Goal: Find contact information: Find contact information

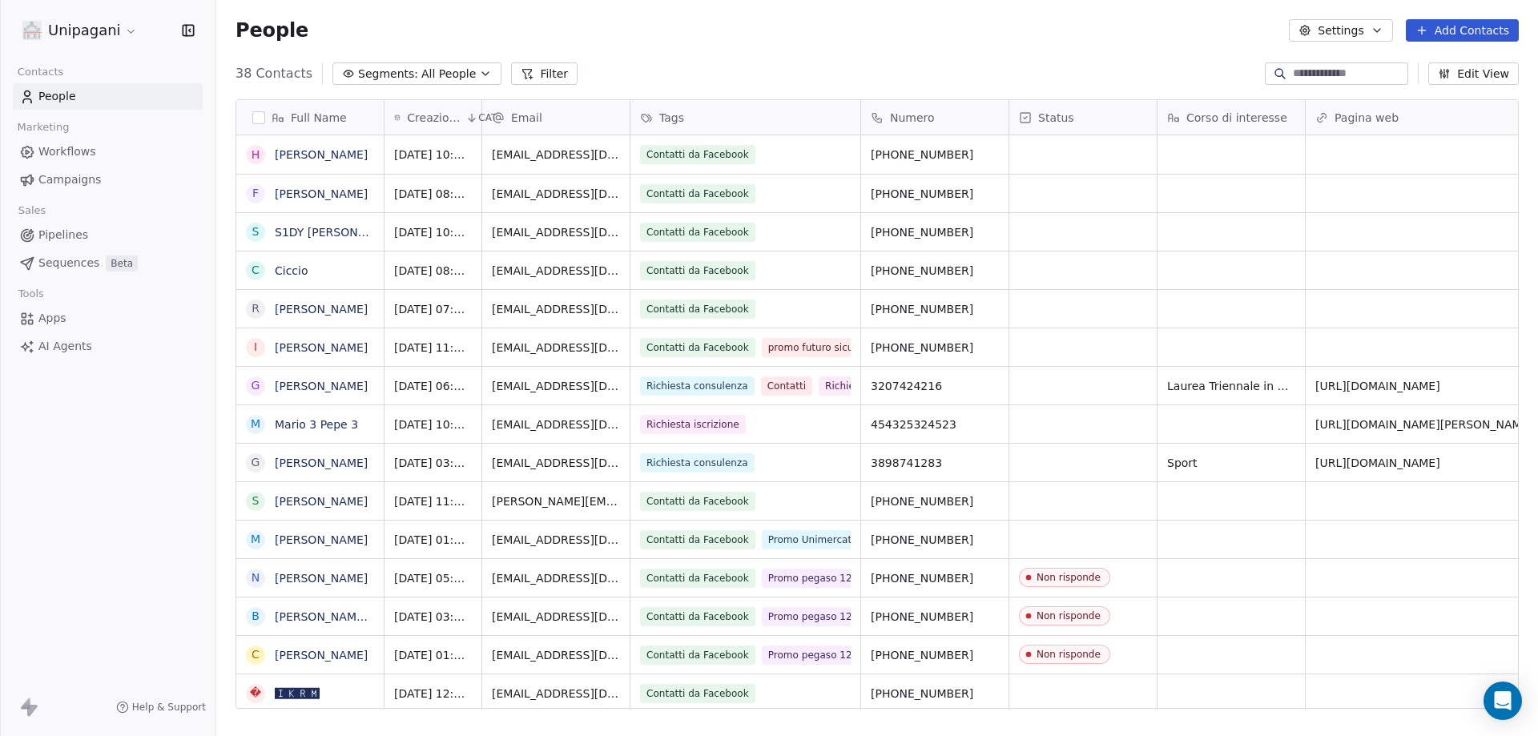
scroll to position [635, 1309]
drag, startPoint x: 873, startPoint y: 192, endPoint x: 987, endPoint y: 195, distance: 113.8
click at [987, 189] on icon "grid" at bounding box center [993, 191] width 13 height 13
click at [1132, 199] on div "grid" at bounding box center [1082, 194] width 147 height 38
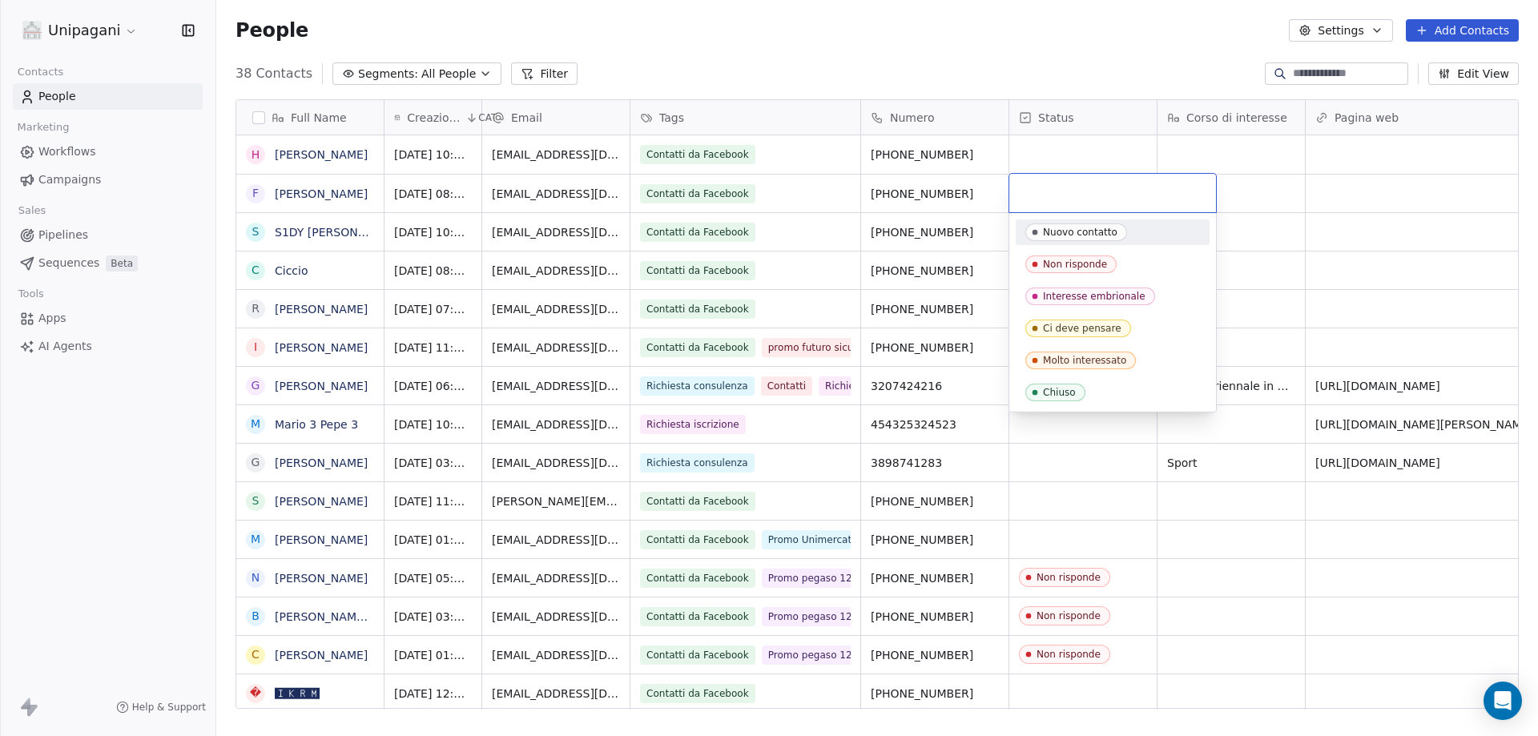
click at [1291, 187] on html "Unipagani Contacts People Marketing Workflows Campaigns Sales Pipelines Sequenc…" at bounding box center [769, 368] width 1538 height 736
click at [1289, 188] on html "Unipagani Contacts People Marketing Workflows Campaigns Sales Pipelines Sequenc…" at bounding box center [769, 368] width 1538 height 736
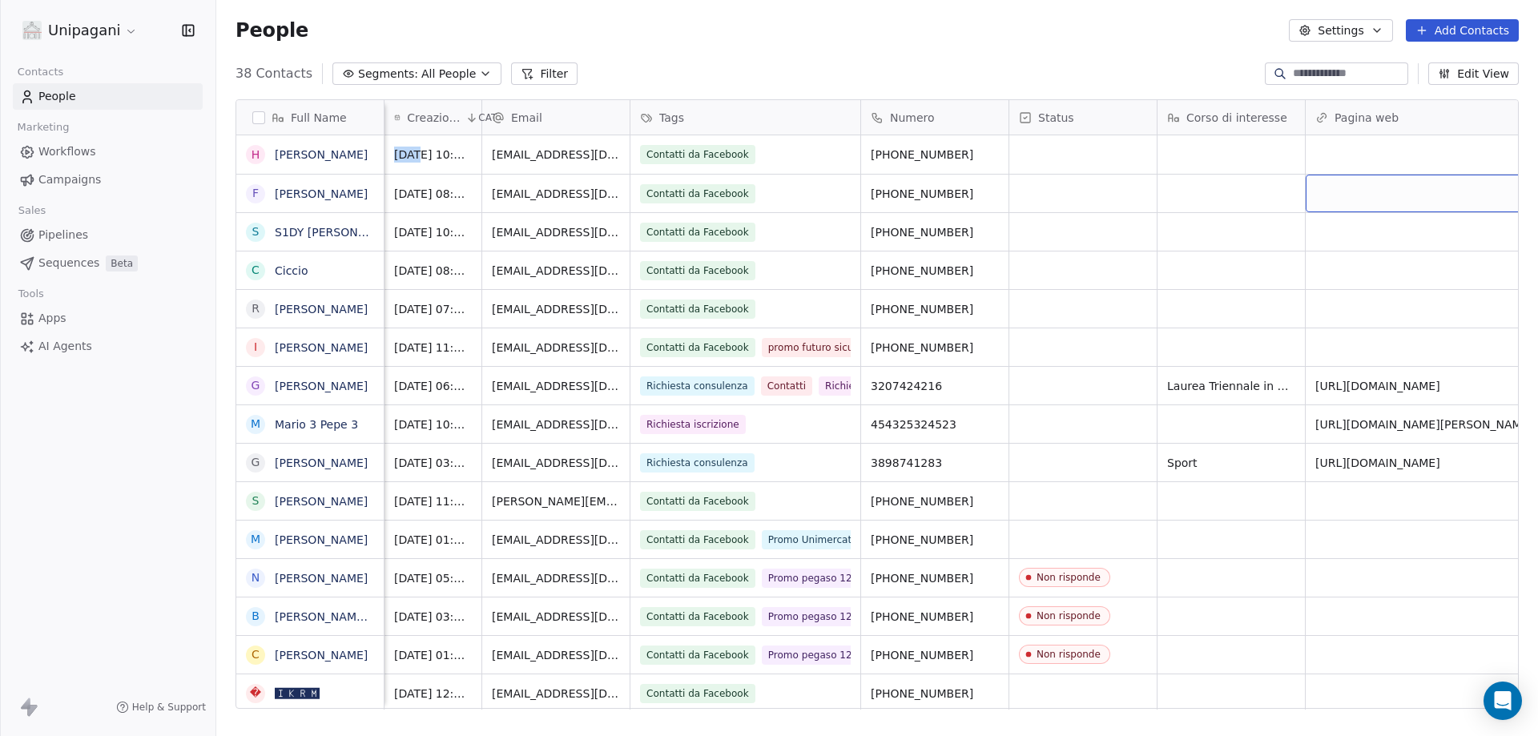
scroll to position [0, 91]
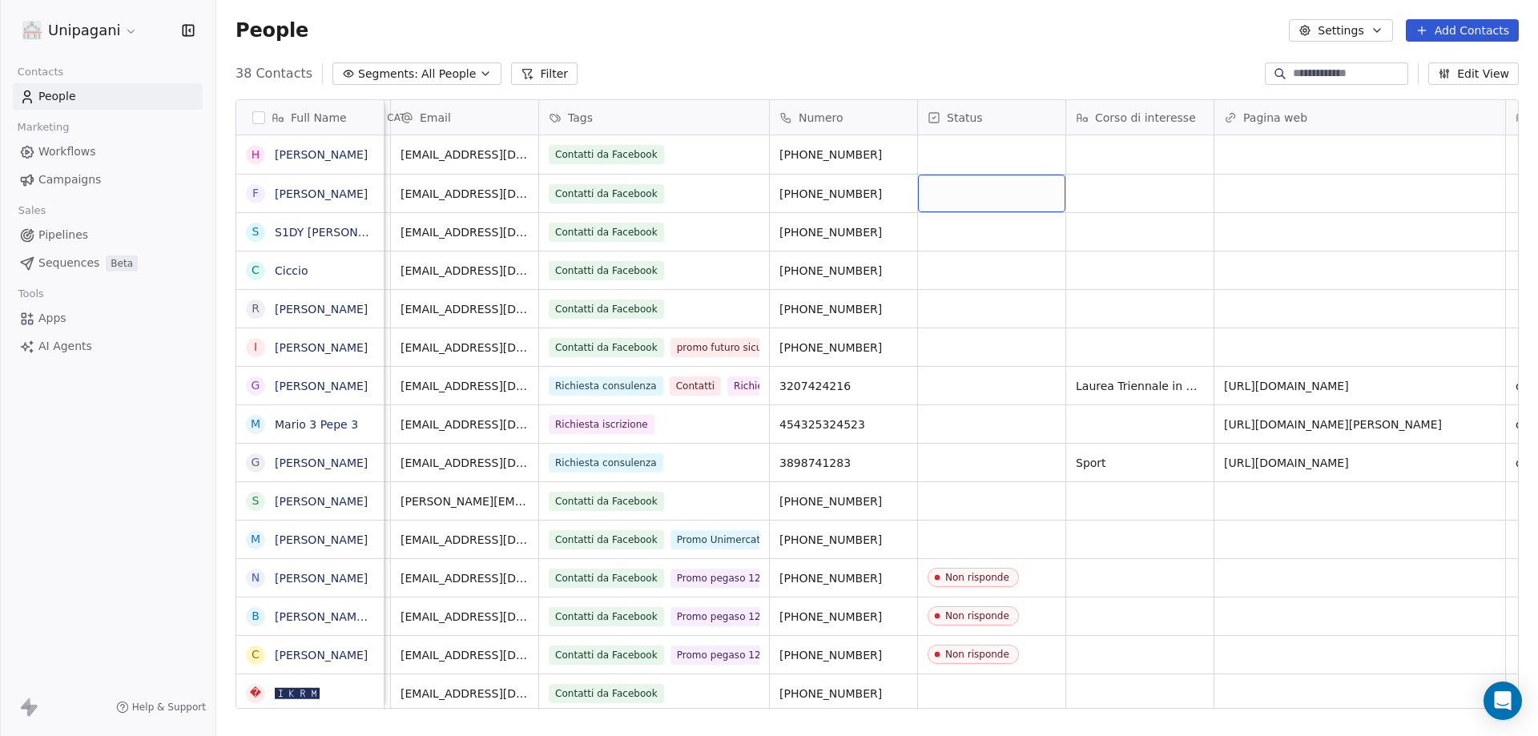
click at [988, 189] on div "grid" at bounding box center [991, 194] width 147 height 38
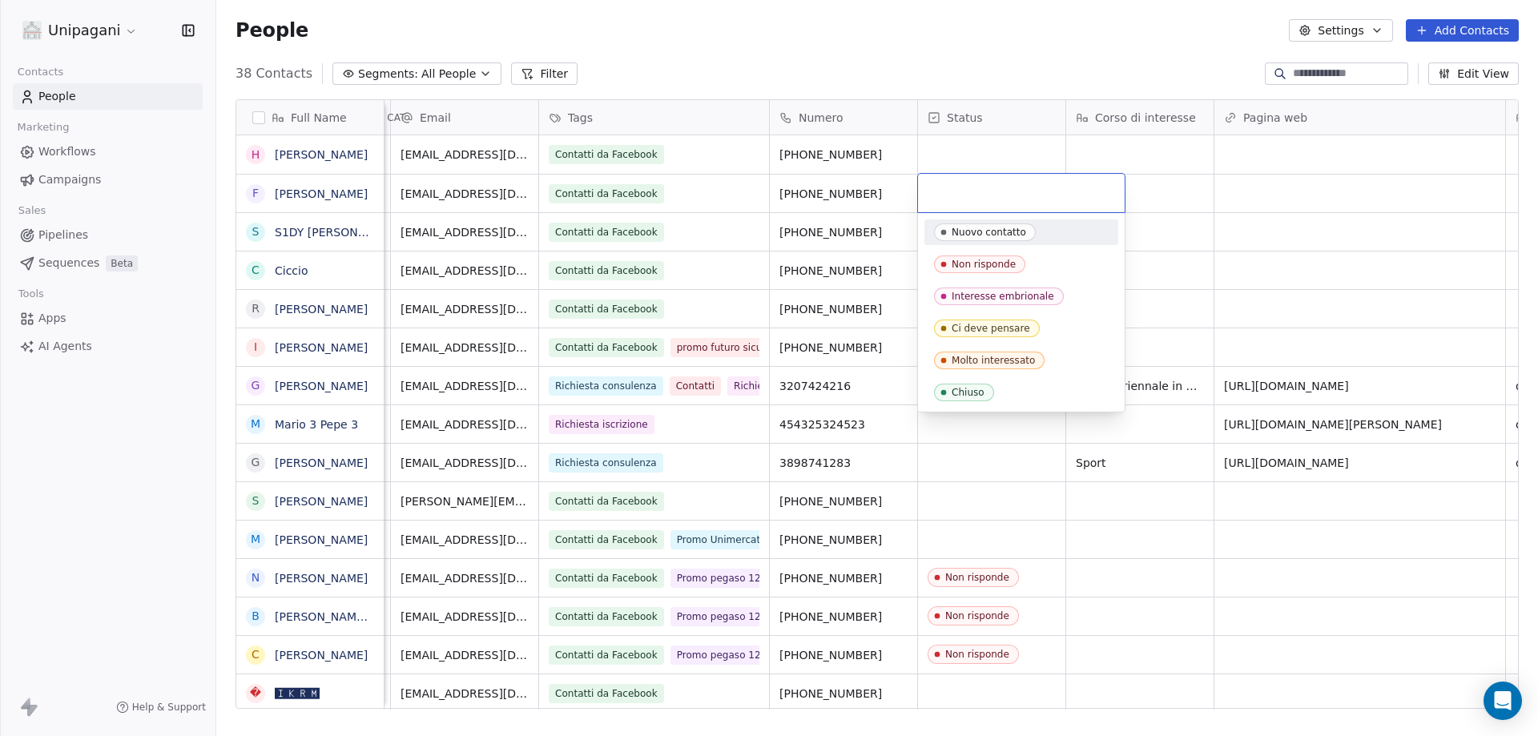
click at [1013, 196] on input "text" at bounding box center [1020, 193] width 187 height 18
click at [1205, 196] on html "Unipagani Contacts People Marketing Workflows Campaigns Sales Pipelines Sequenc…" at bounding box center [769, 368] width 1538 height 736
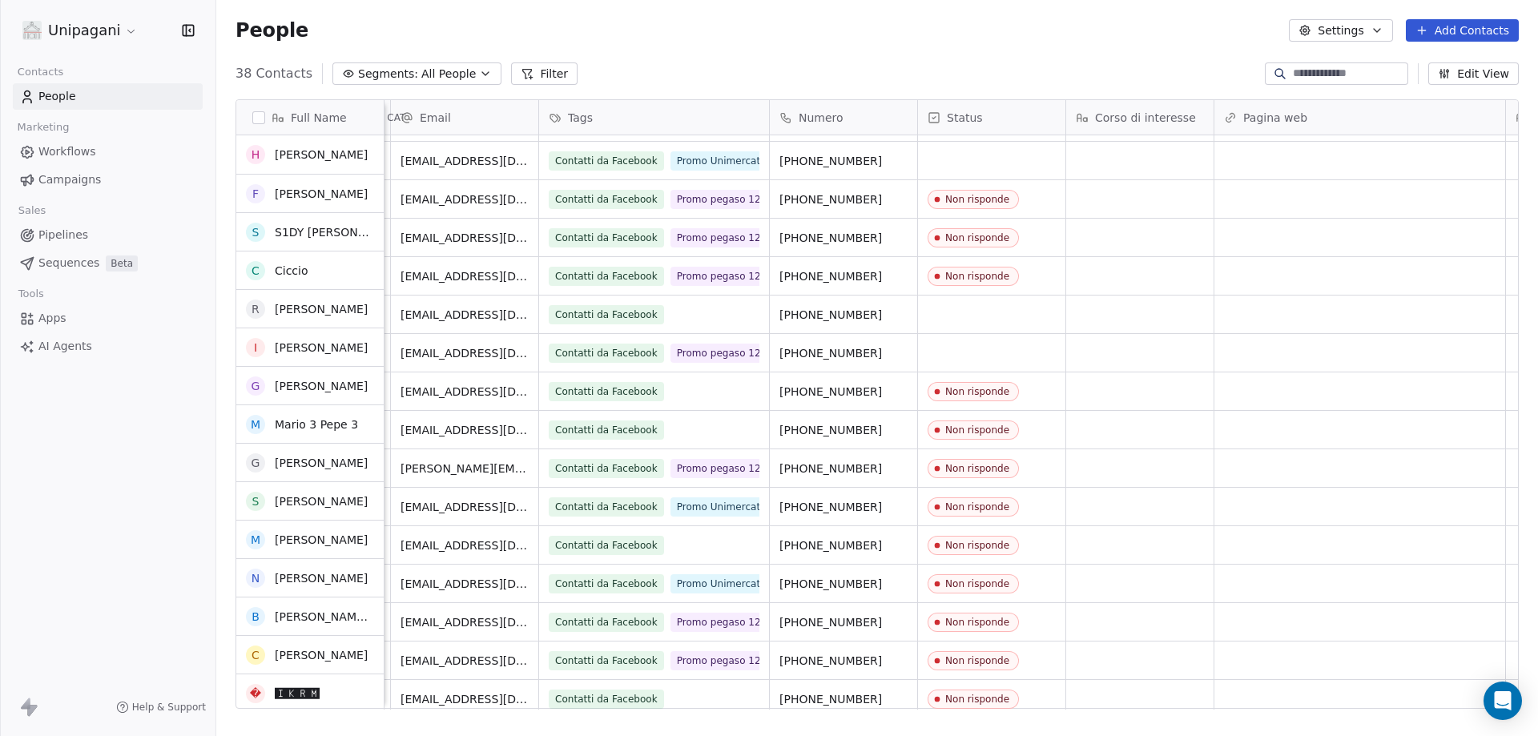
scroll to position [0, 0]
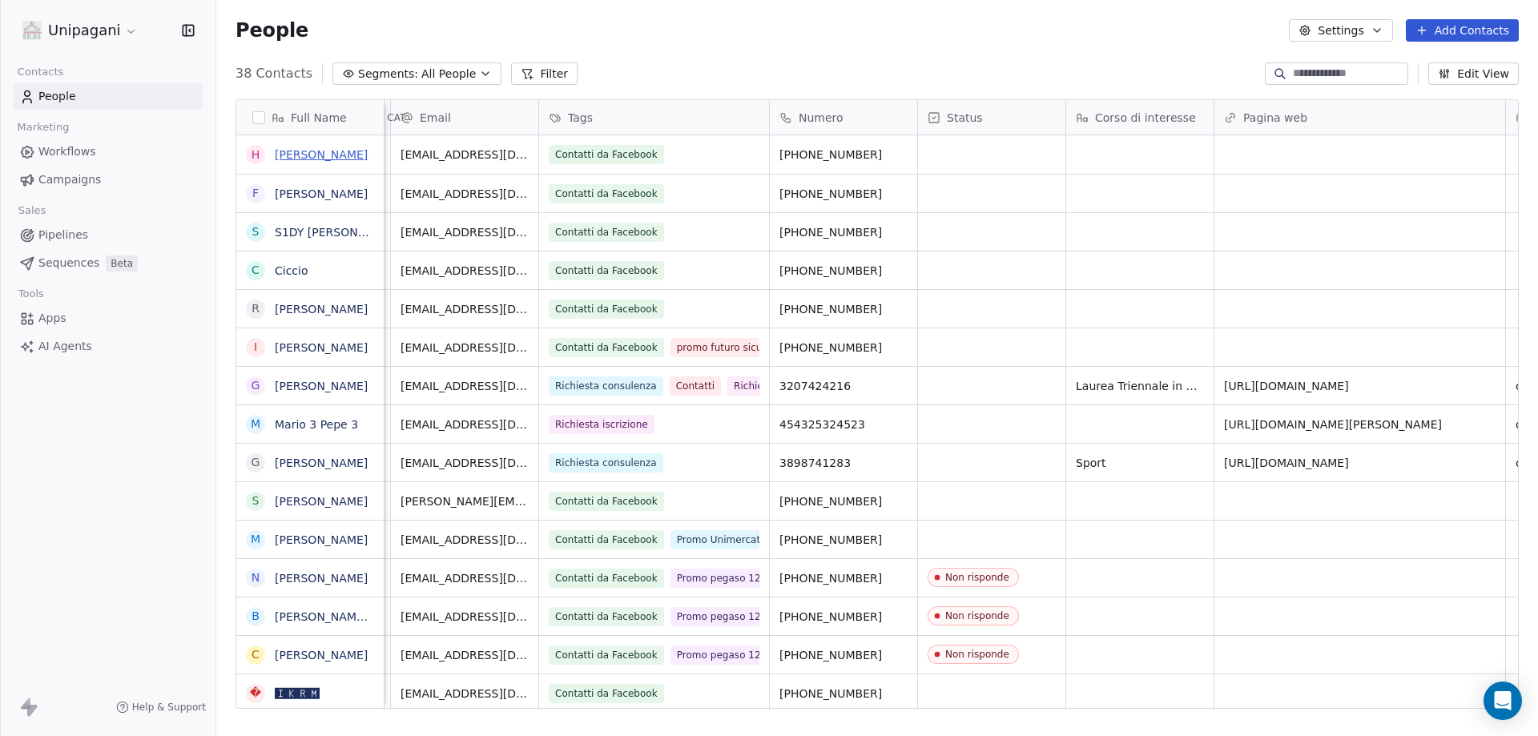
click at [311, 150] on link "[PERSON_NAME]" at bounding box center [321, 154] width 93 height 13
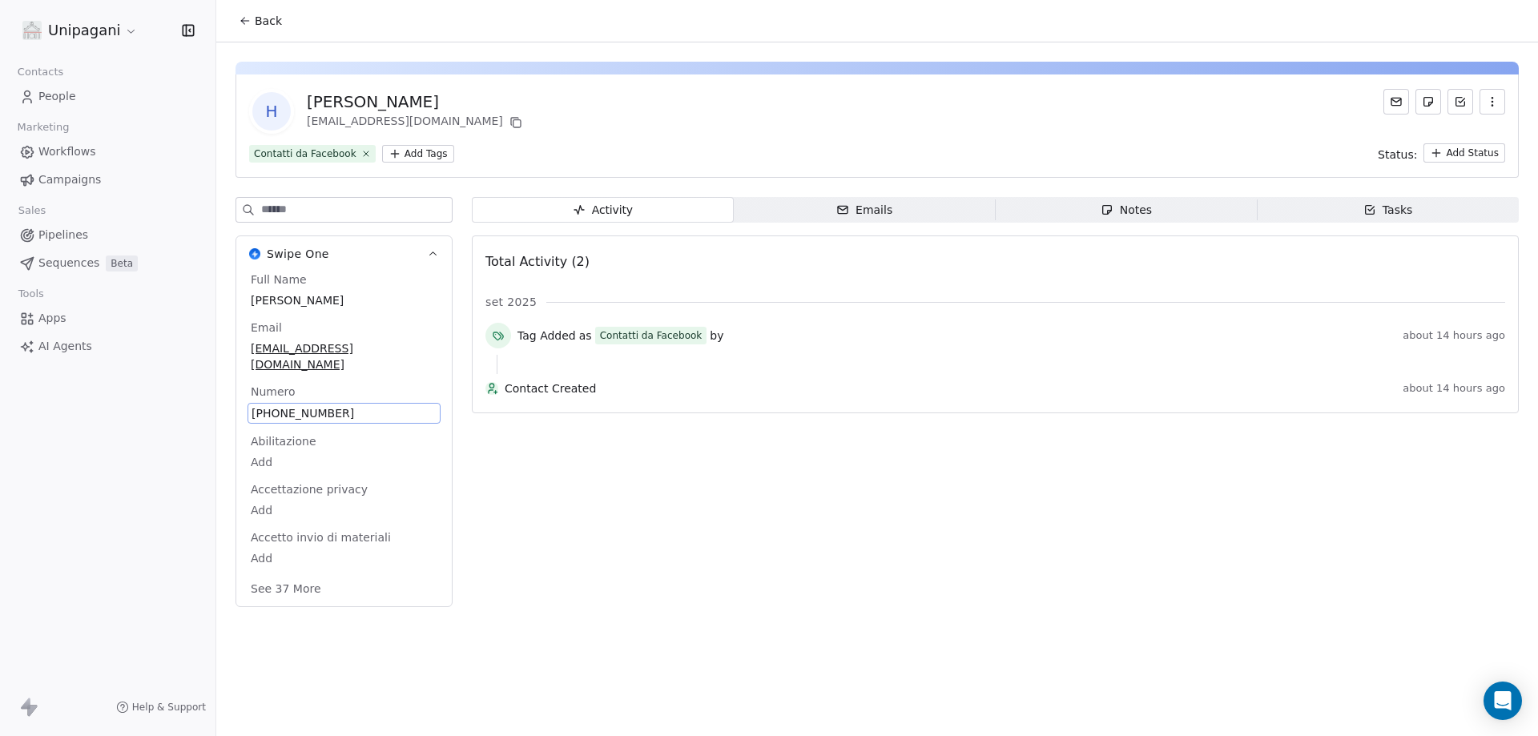
drag, startPoint x: 355, startPoint y: 398, endPoint x: 276, endPoint y: 390, distance: 78.9
click at [276, 405] on span "[PHONE_NUMBER]" at bounding box center [343, 413] width 185 height 16
click at [284, 405] on span "[PHONE_NUMBER]" at bounding box center [343, 413] width 185 height 16
click at [233, 26] on button "Back" at bounding box center [260, 20] width 62 height 29
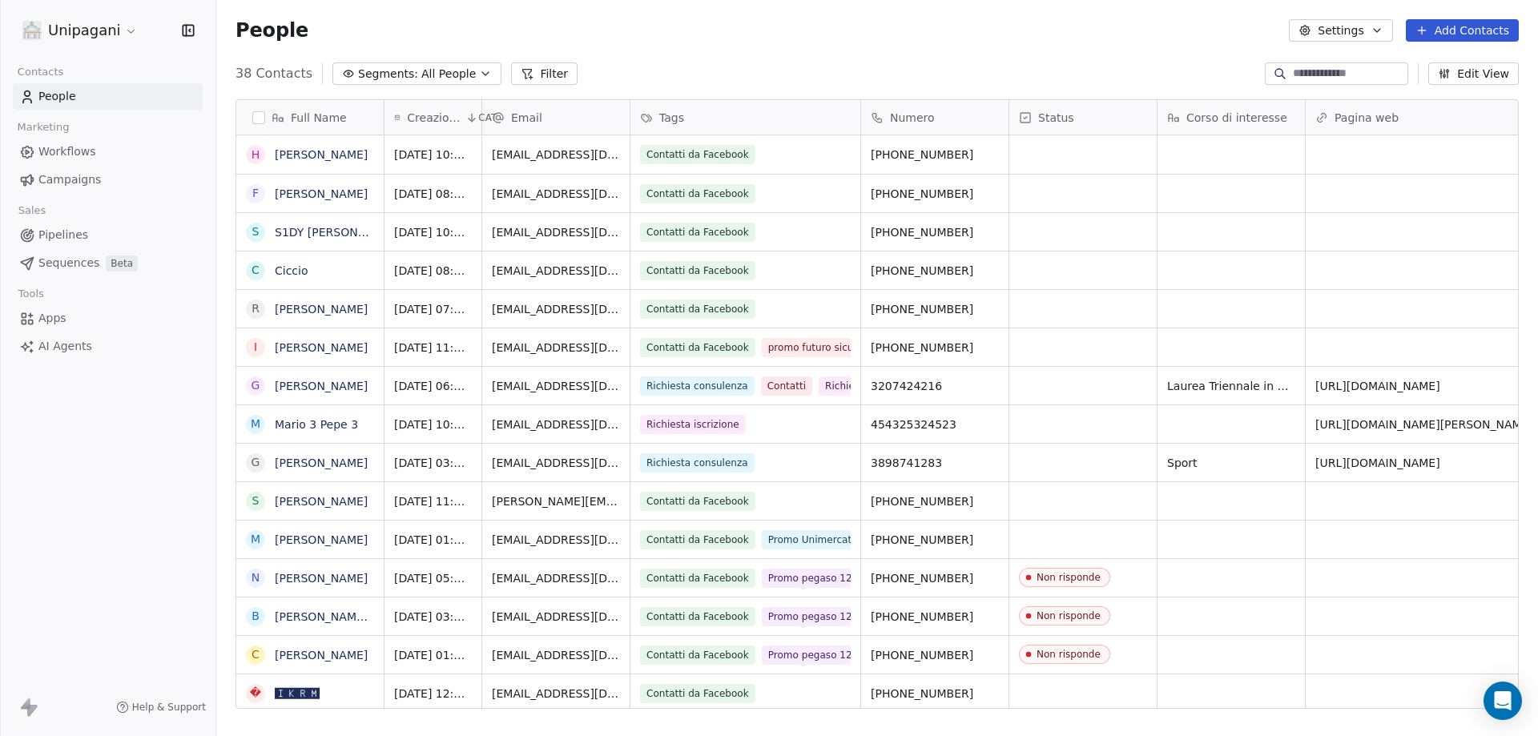
scroll to position [635, 1309]
click at [991, 156] on icon "grid" at bounding box center [994, 153] width 7 height 7
drag, startPoint x: 839, startPoint y: 288, endPoint x: 327, endPoint y: 153, distance: 529.2
click at [1064, 272] on div "grid" at bounding box center [1082, 270] width 147 height 38
click at [1066, 272] on div "grid" at bounding box center [1082, 270] width 147 height 38
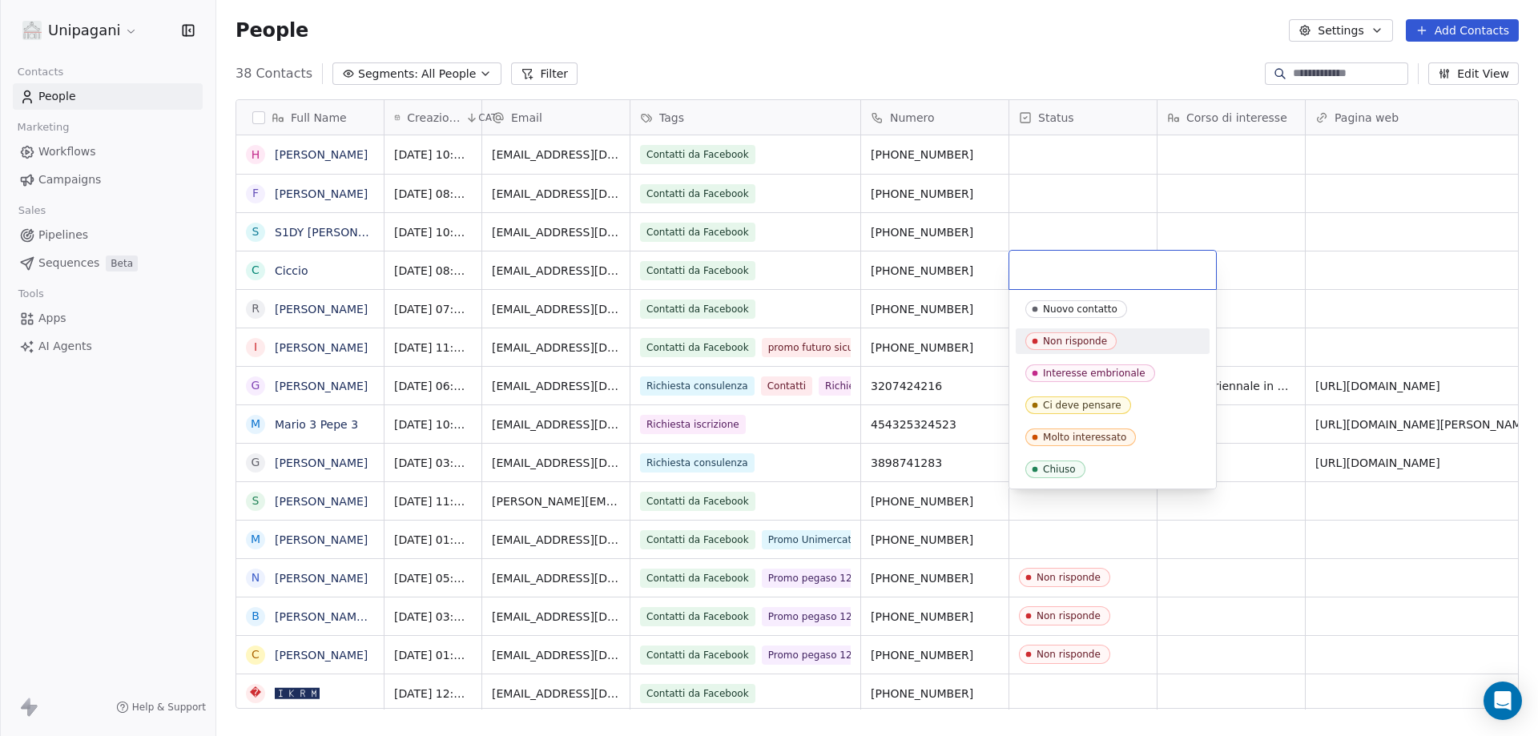
click at [1096, 344] on div "Non risponde" at bounding box center [1075, 341] width 64 height 11
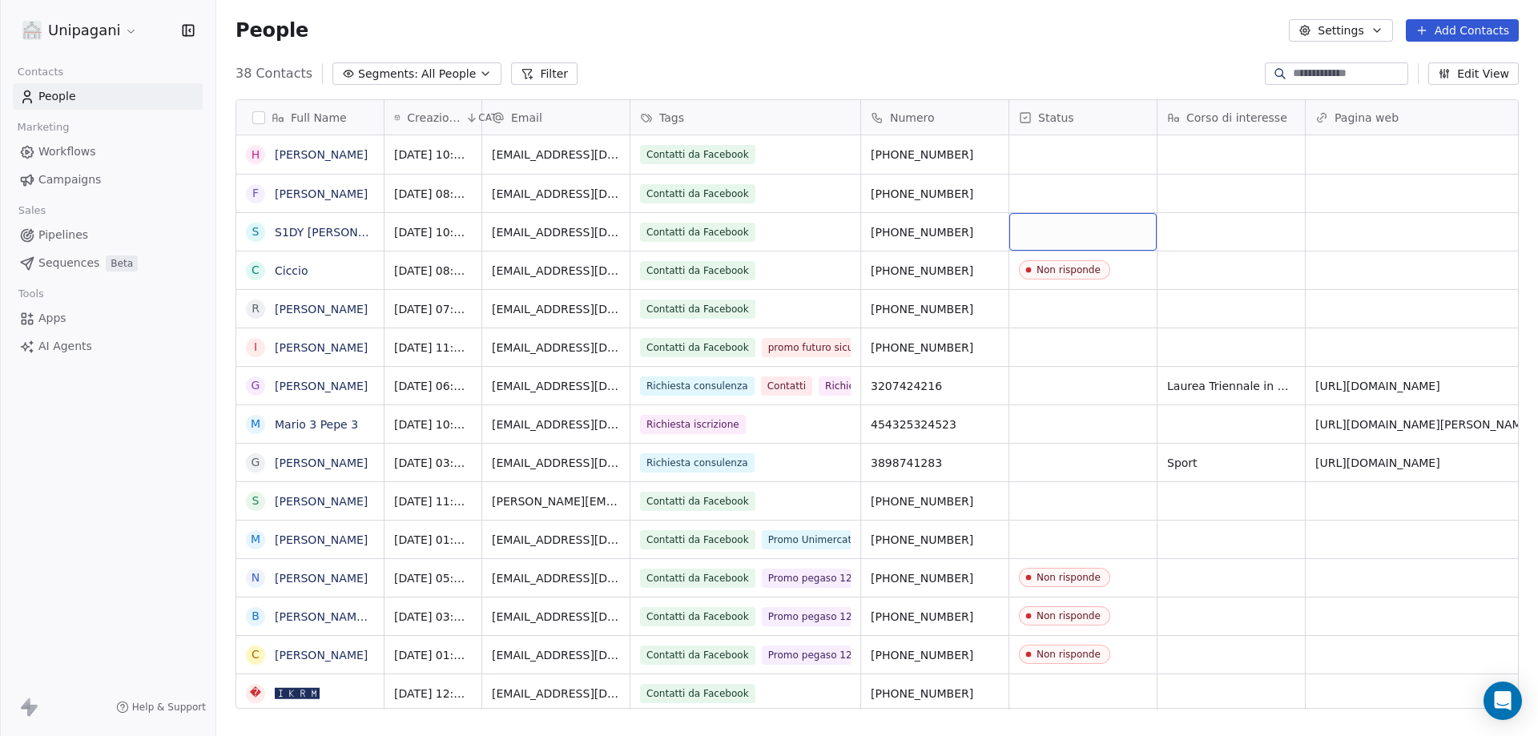
click at [1085, 224] on div "grid" at bounding box center [1082, 232] width 147 height 38
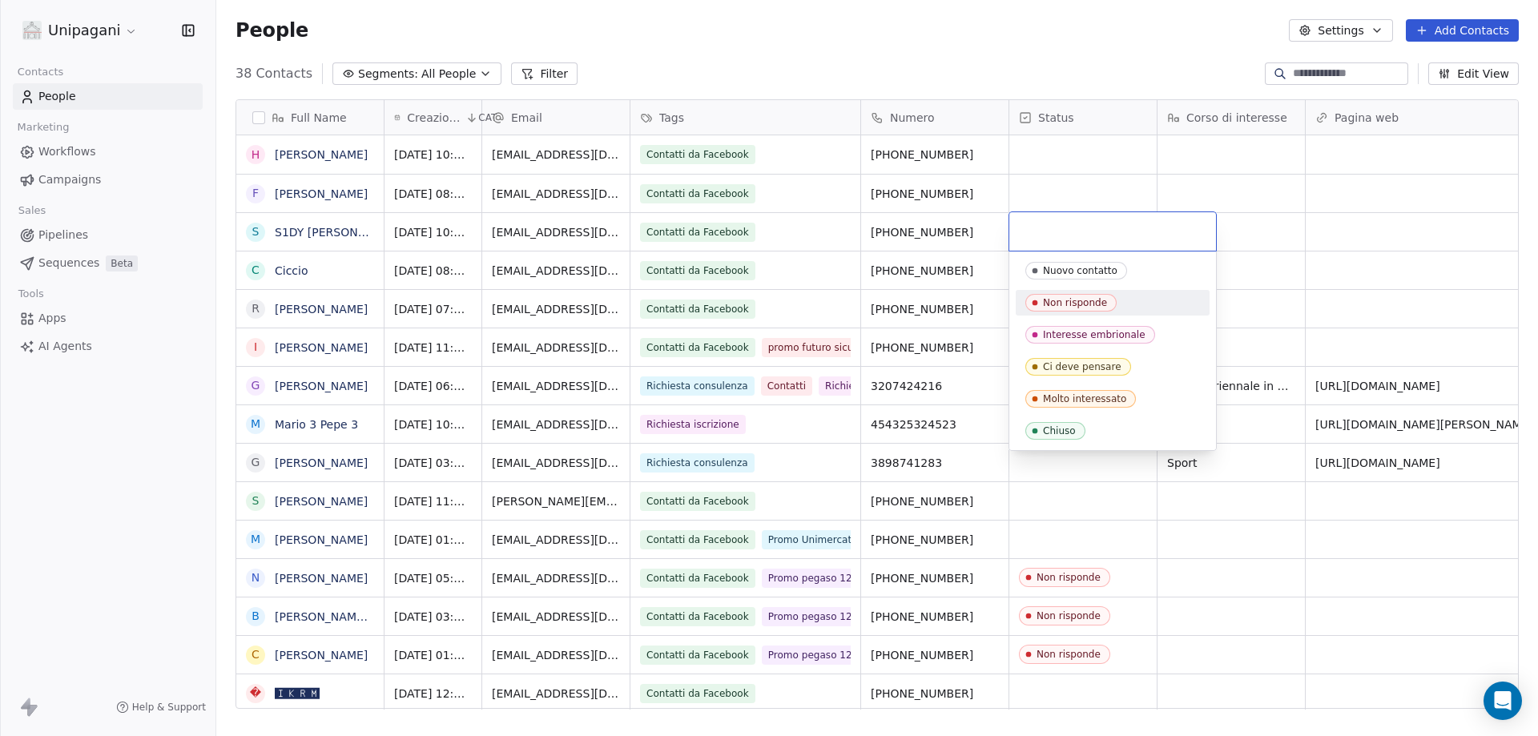
click at [1087, 310] on span "Non risponde" at bounding box center [1070, 303] width 91 height 18
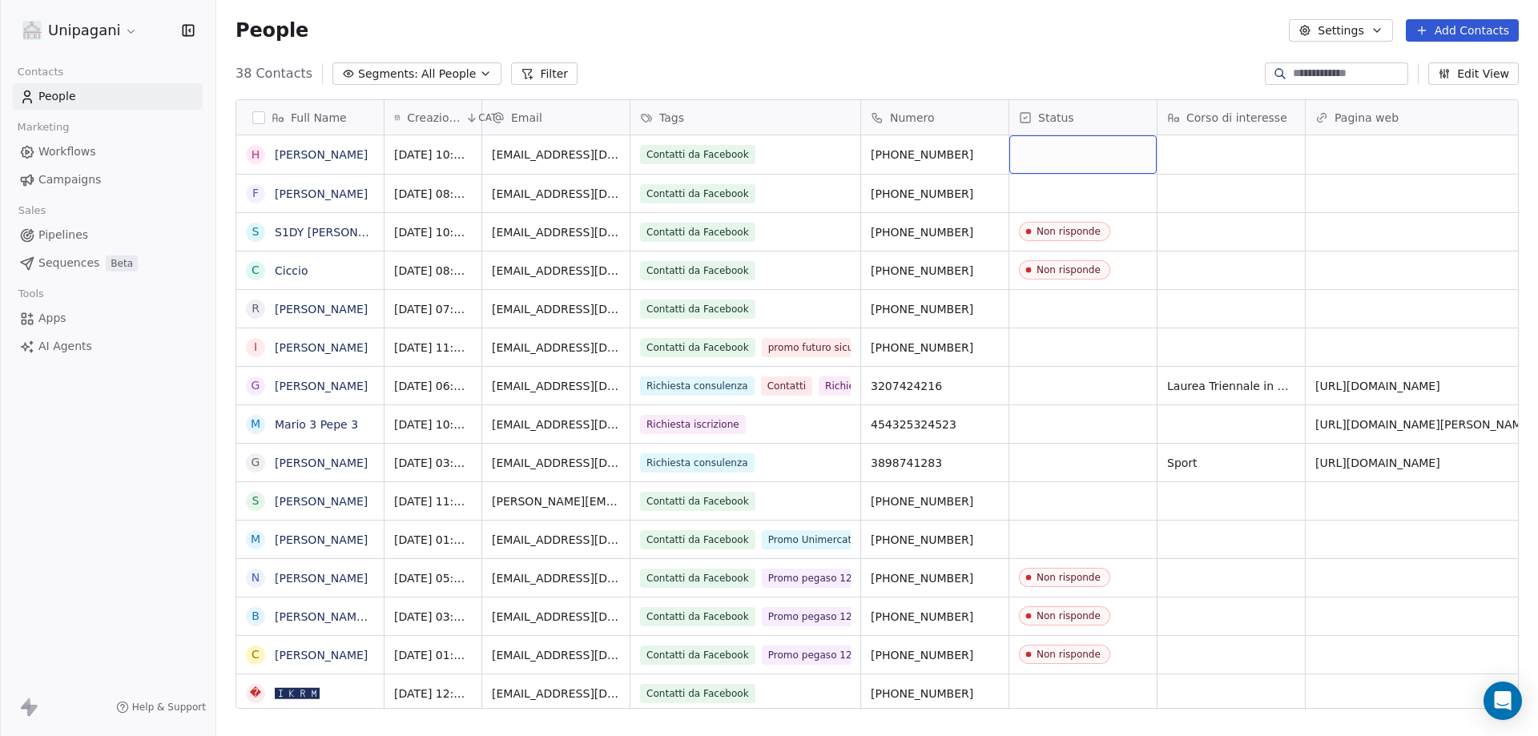
click at [1040, 155] on div "grid" at bounding box center [1082, 154] width 147 height 38
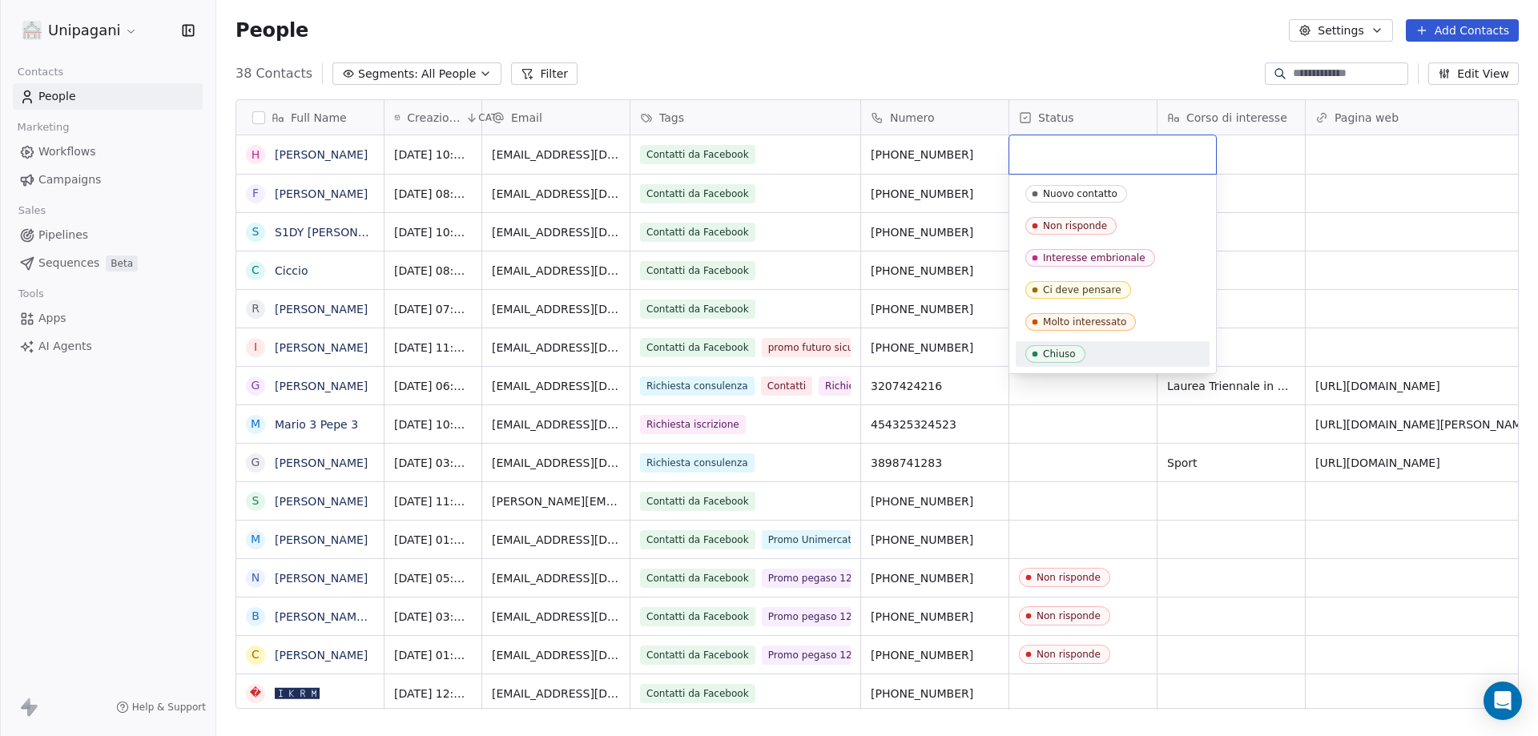
click at [1097, 510] on html "Unipagani Contacts People Marketing Workflows Campaigns Sales Pipelines Sequenc…" at bounding box center [769, 368] width 1538 height 736
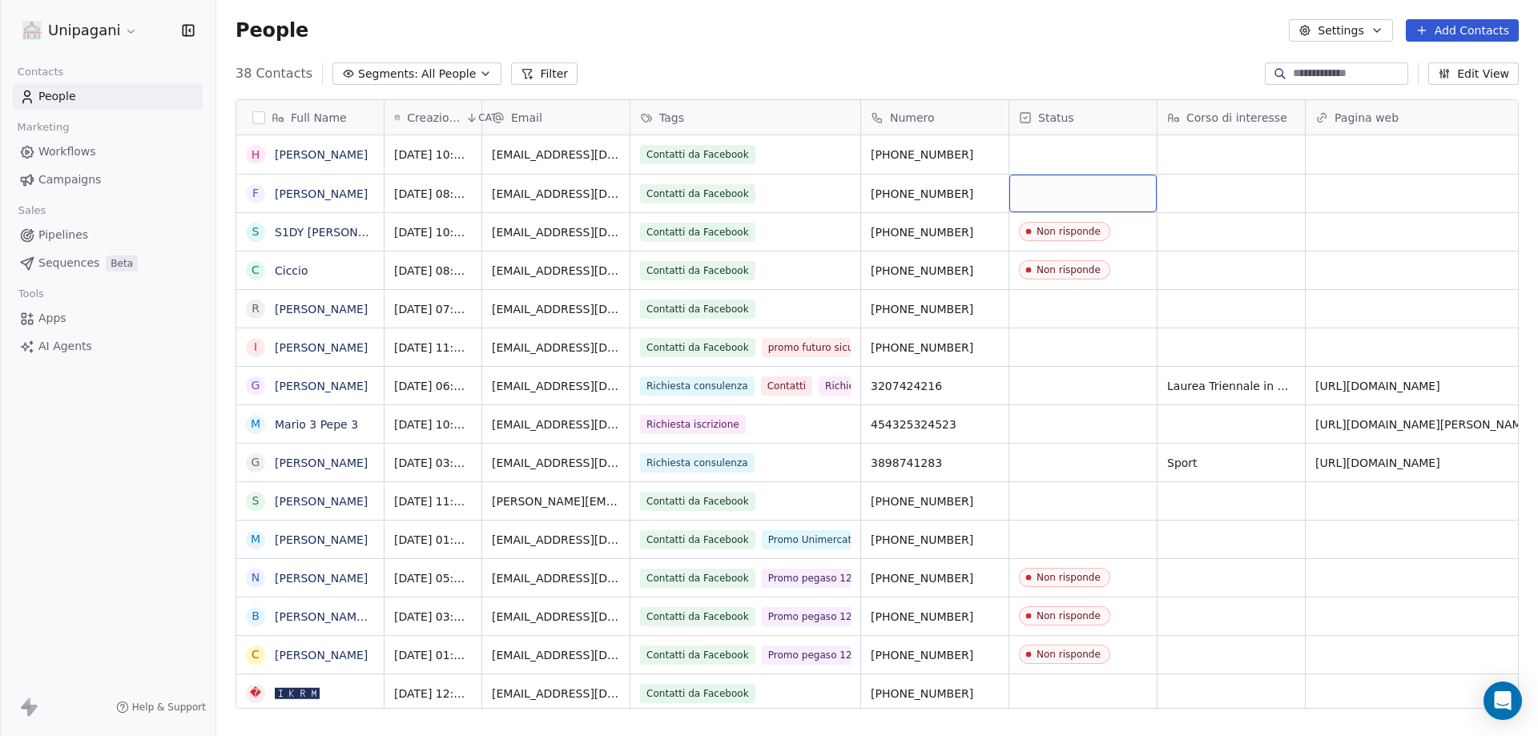
click at [1068, 208] on div "grid" at bounding box center [1082, 194] width 147 height 38
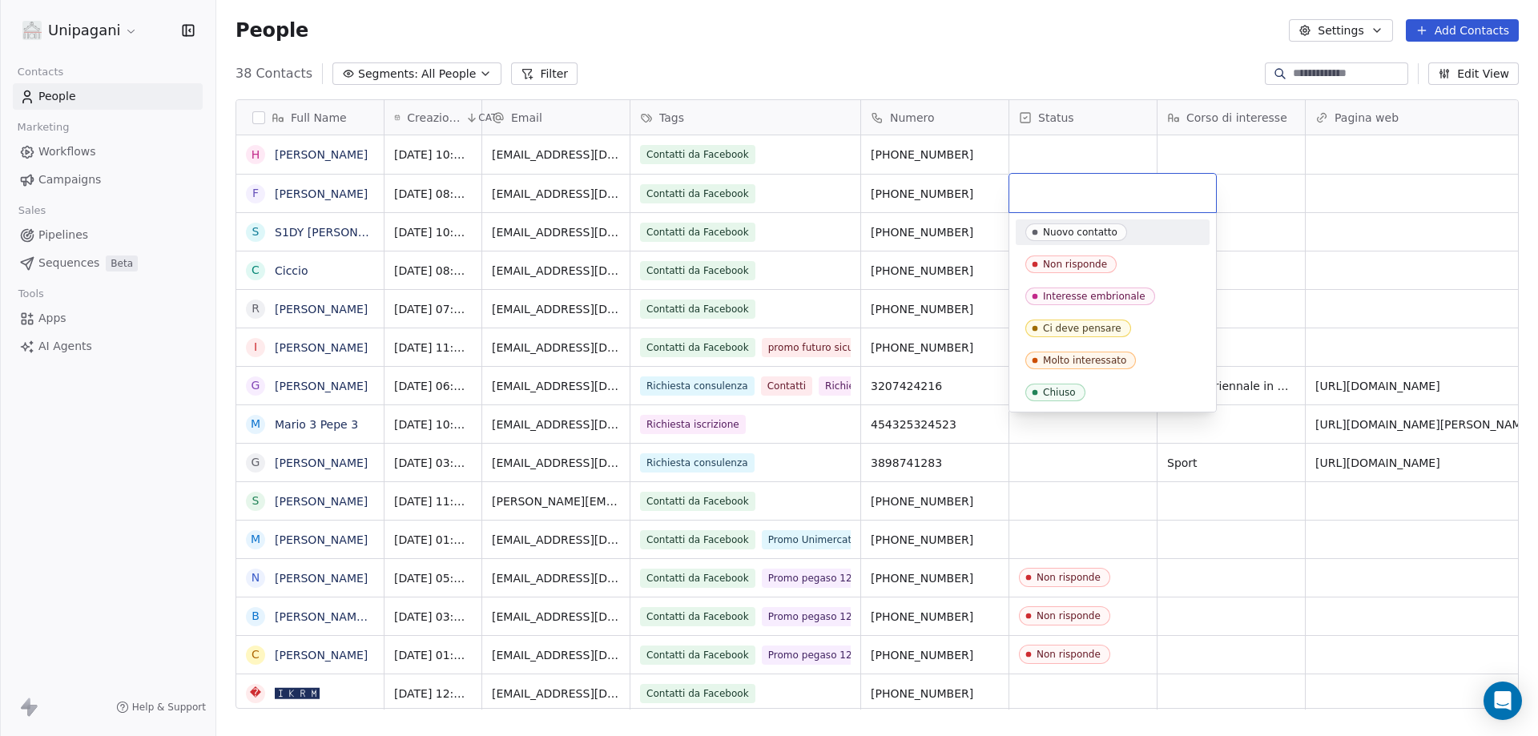
click at [1083, 235] on div "Nuovo contatto" at bounding box center [1080, 232] width 74 height 11
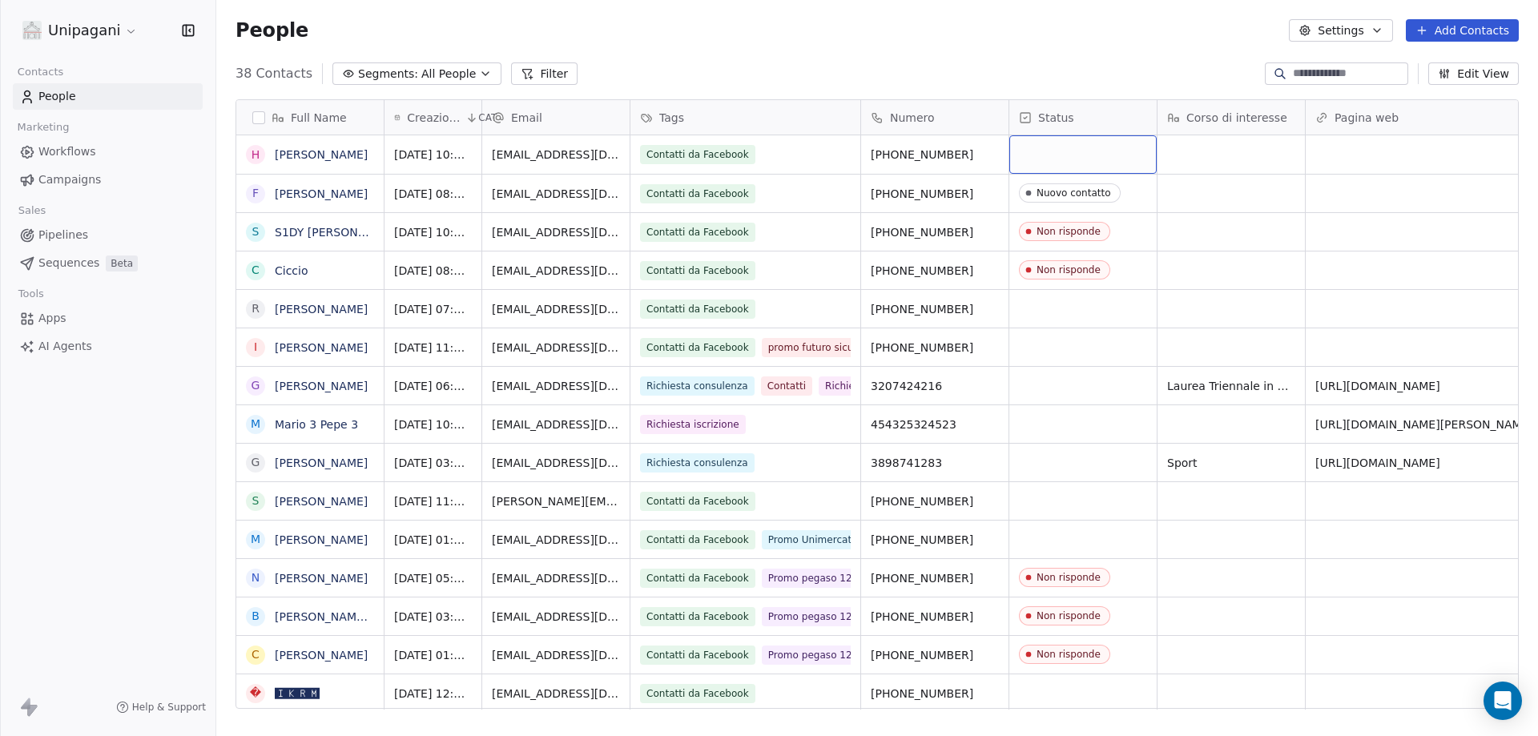
click at [1055, 170] on div "grid" at bounding box center [1082, 154] width 147 height 38
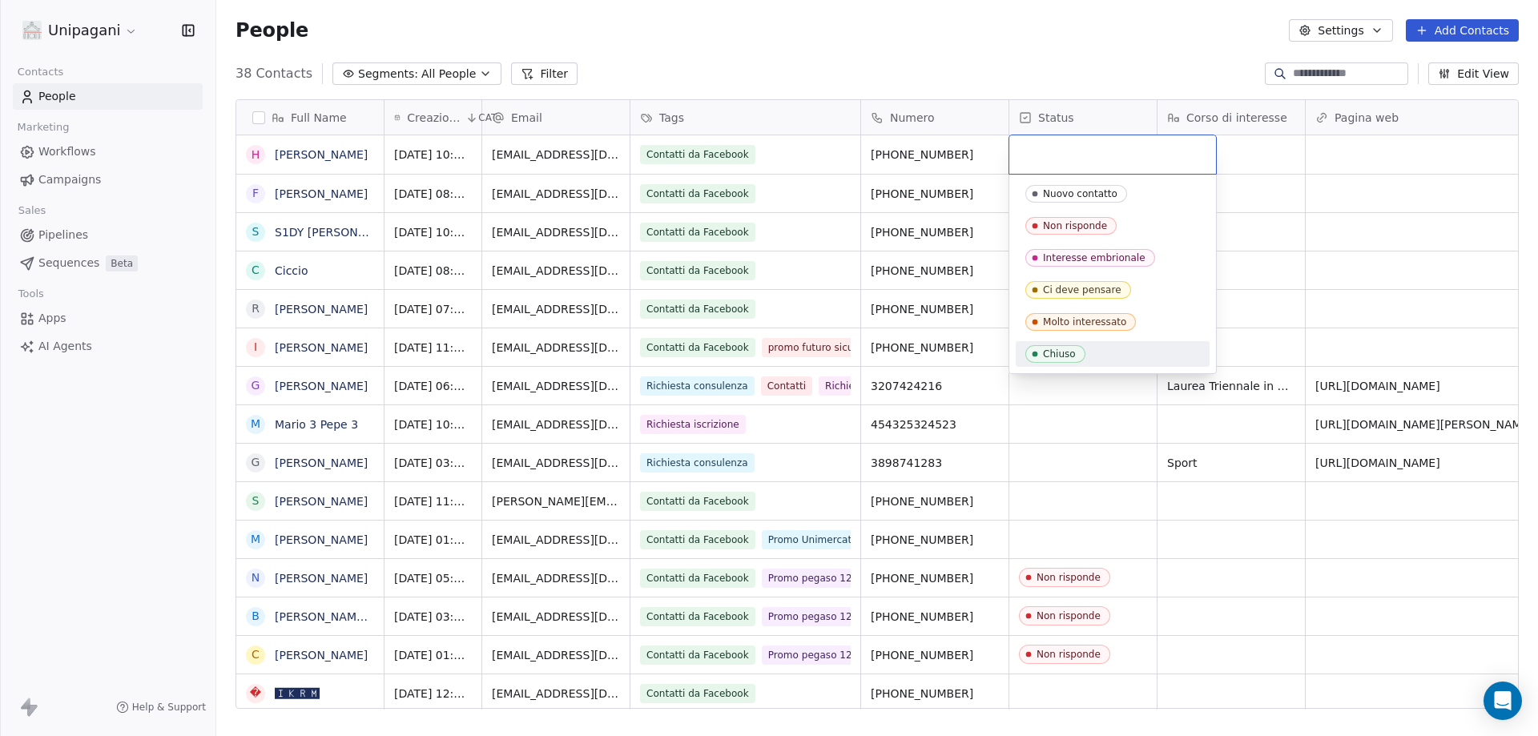
click at [1097, 418] on html "Unipagani Contacts People Marketing Workflows Campaigns Sales Pipelines Sequenc…" at bounding box center [769, 368] width 1538 height 736
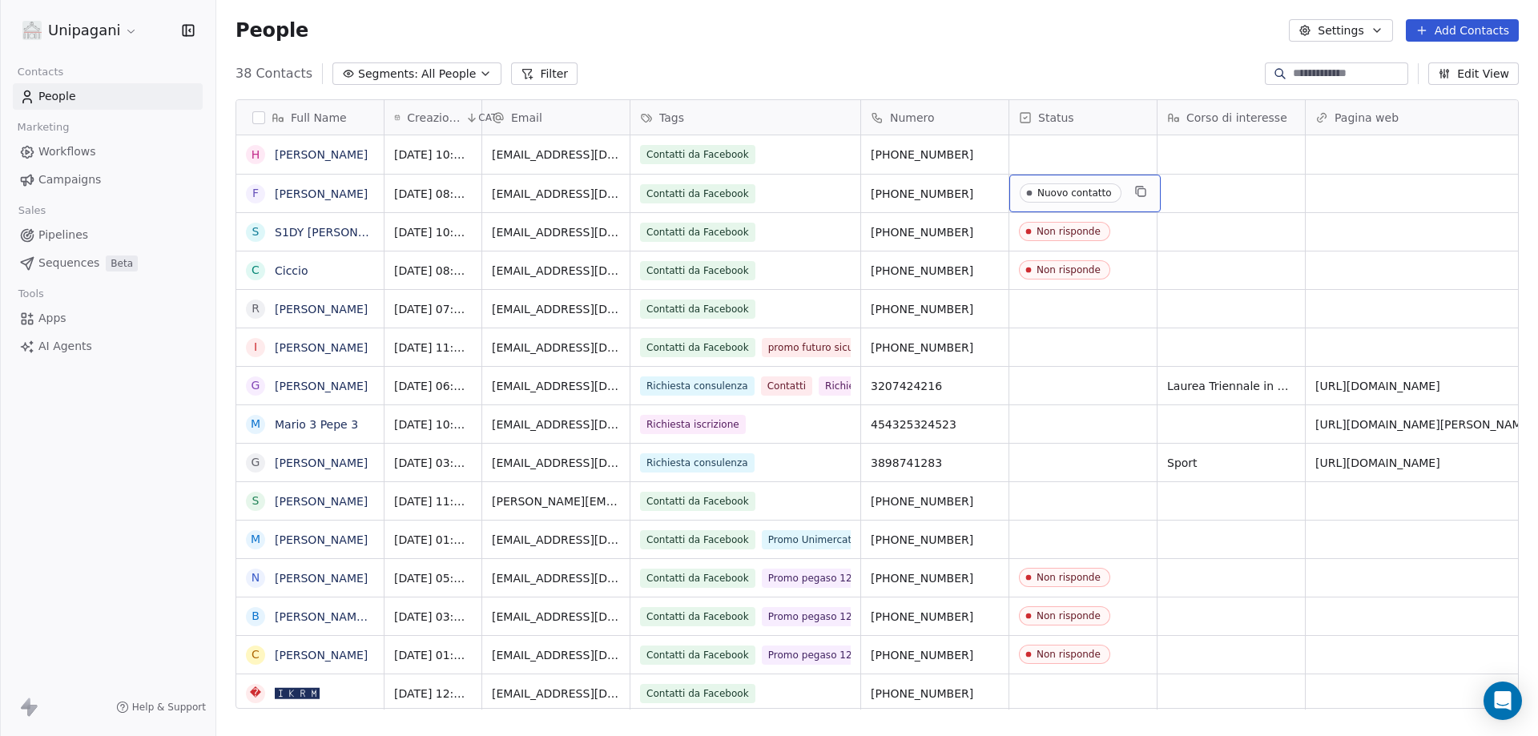
click at [1040, 197] on div "Nuovo contatto" at bounding box center [1074, 192] width 74 height 11
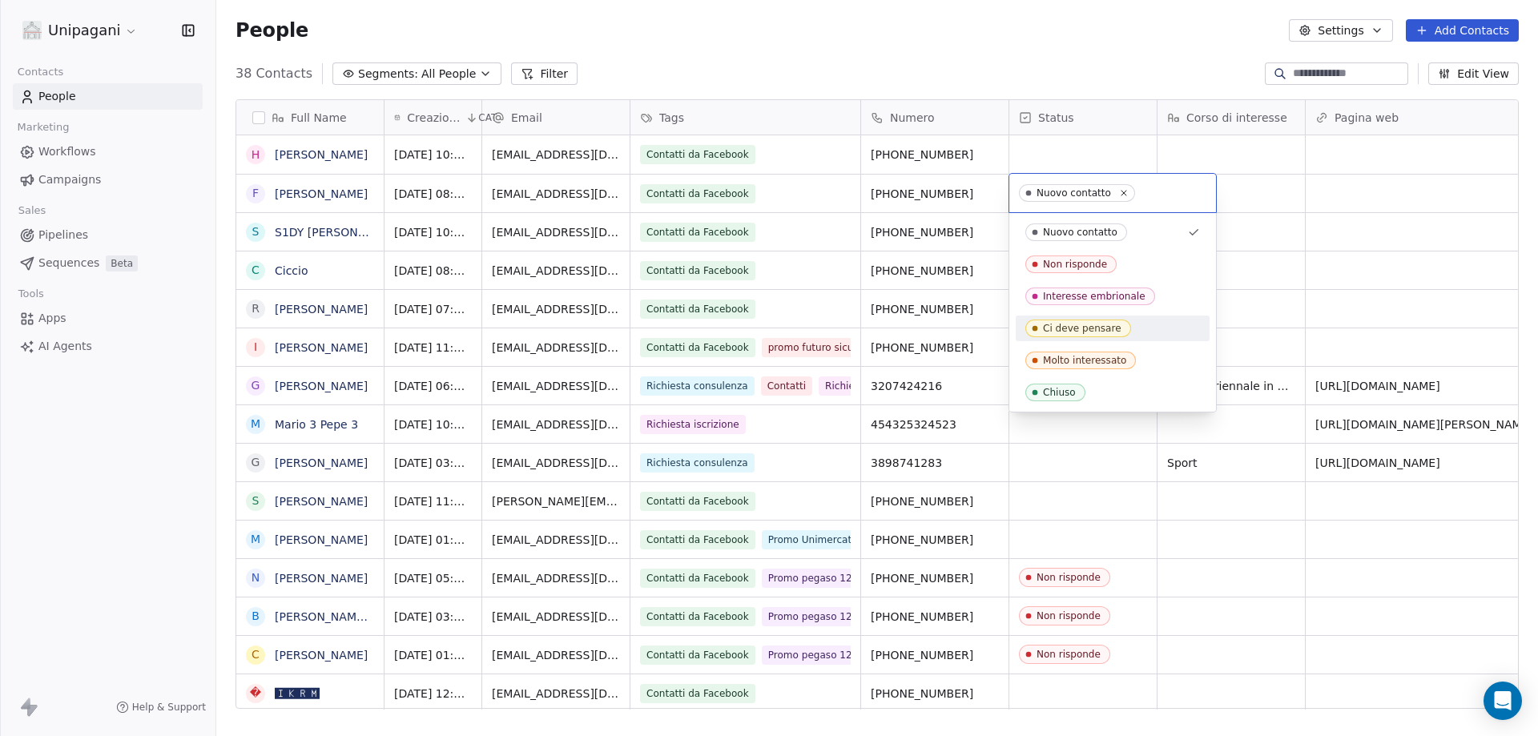
click at [1114, 336] on span "Ci deve pensare" at bounding box center [1078, 329] width 106 height 18
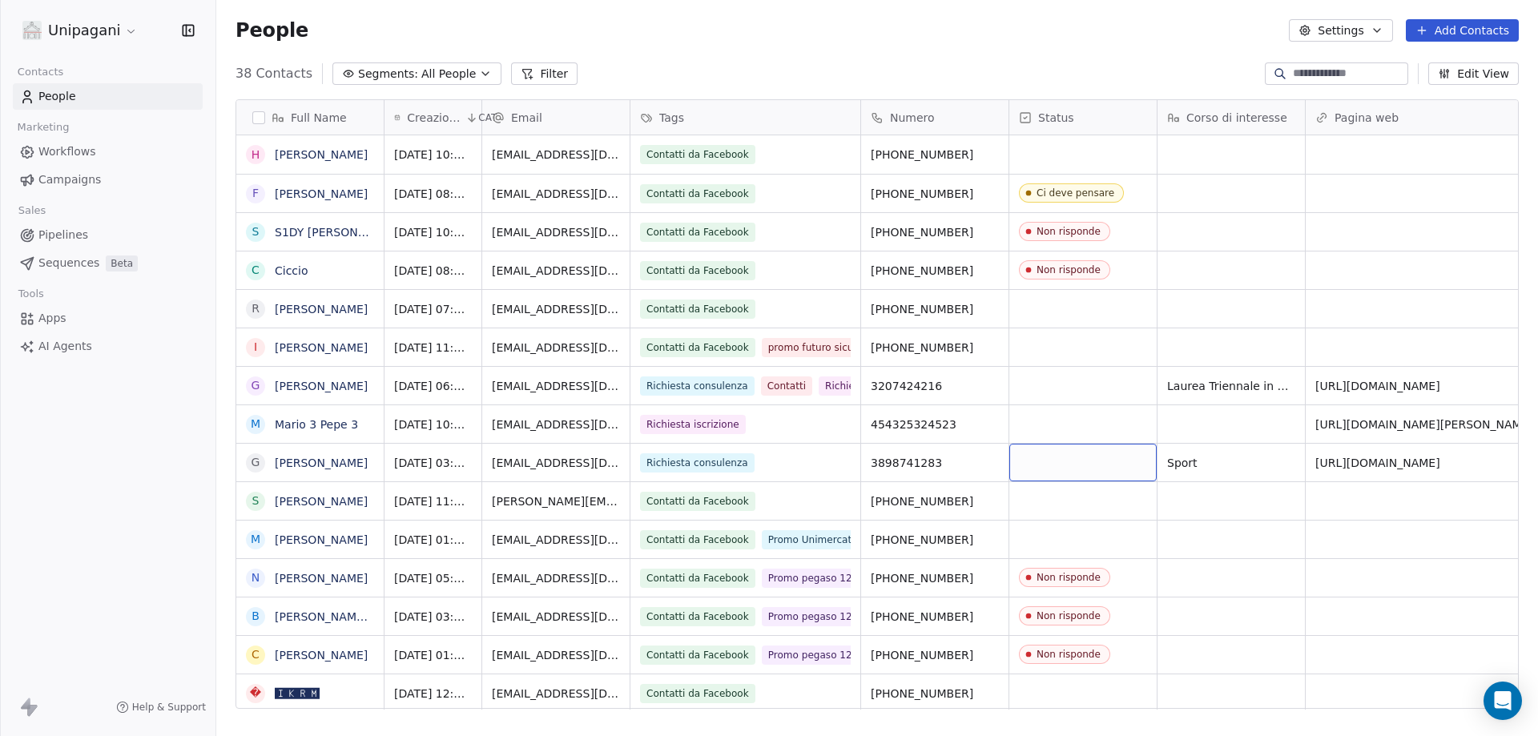
click at [1128, 472] on div "grid" at bounding box center [1082, 463] width 147 height 38
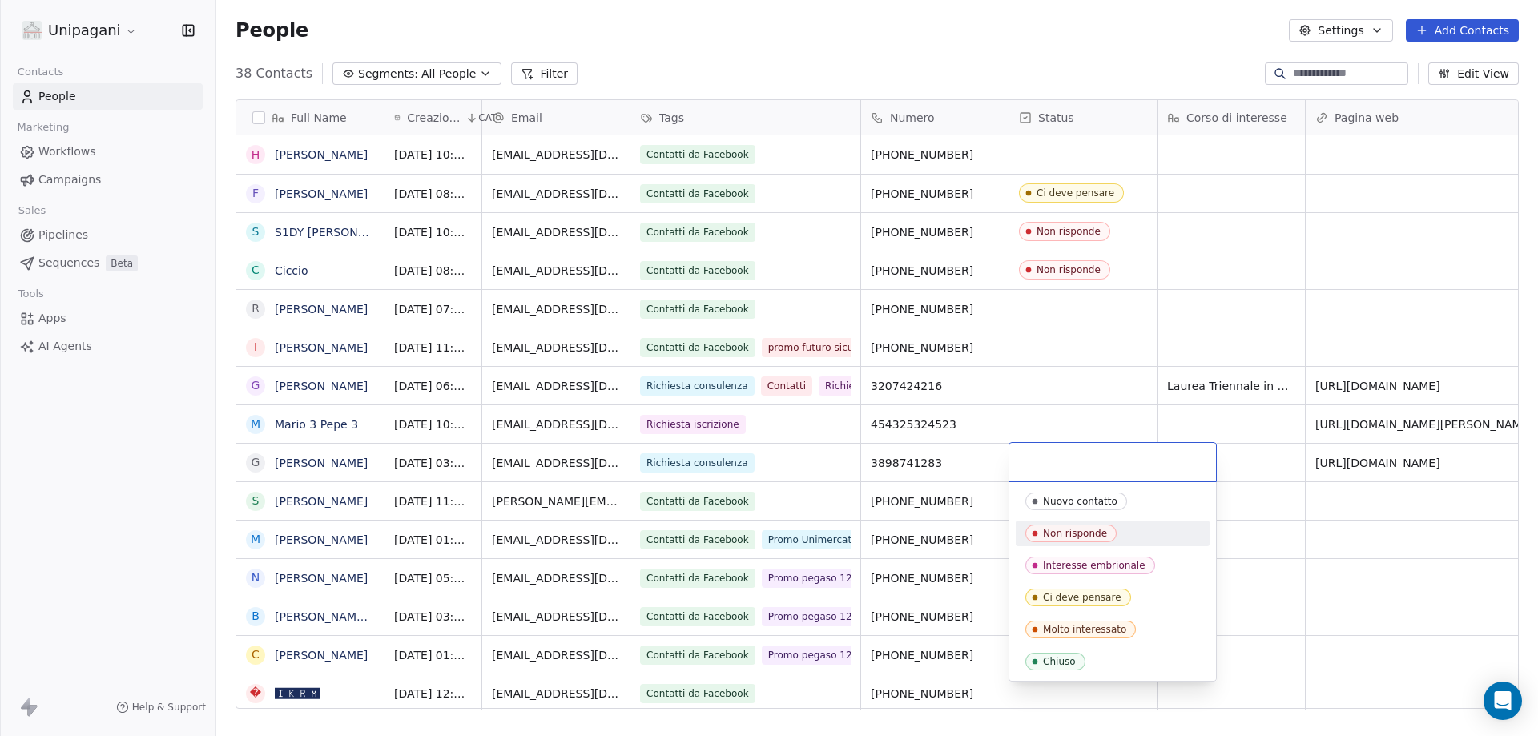
click at [1077, 520] on div "Nuovo contatto Non risponde Interesse embrionale Ci deve pensare [PERSON_NAME] …" at bounding box center [1113, 582] width 194 height 186
click at [1084, 539] on span "Non risponde" at bounding box center [1070, 534] width 91 height 18
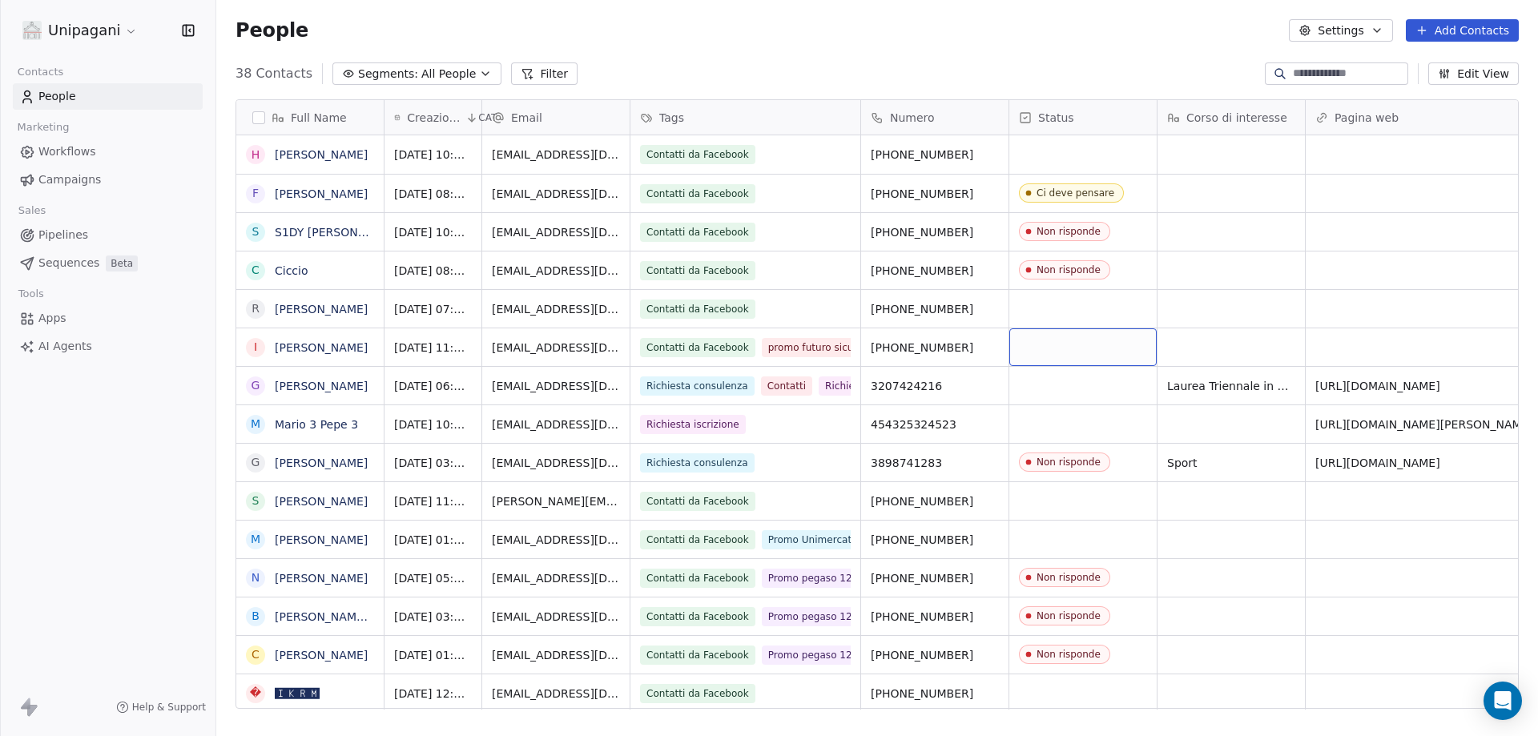
click at [1104, 350] on div "grid" at bounding box center [1082, 347] width 147 height 38
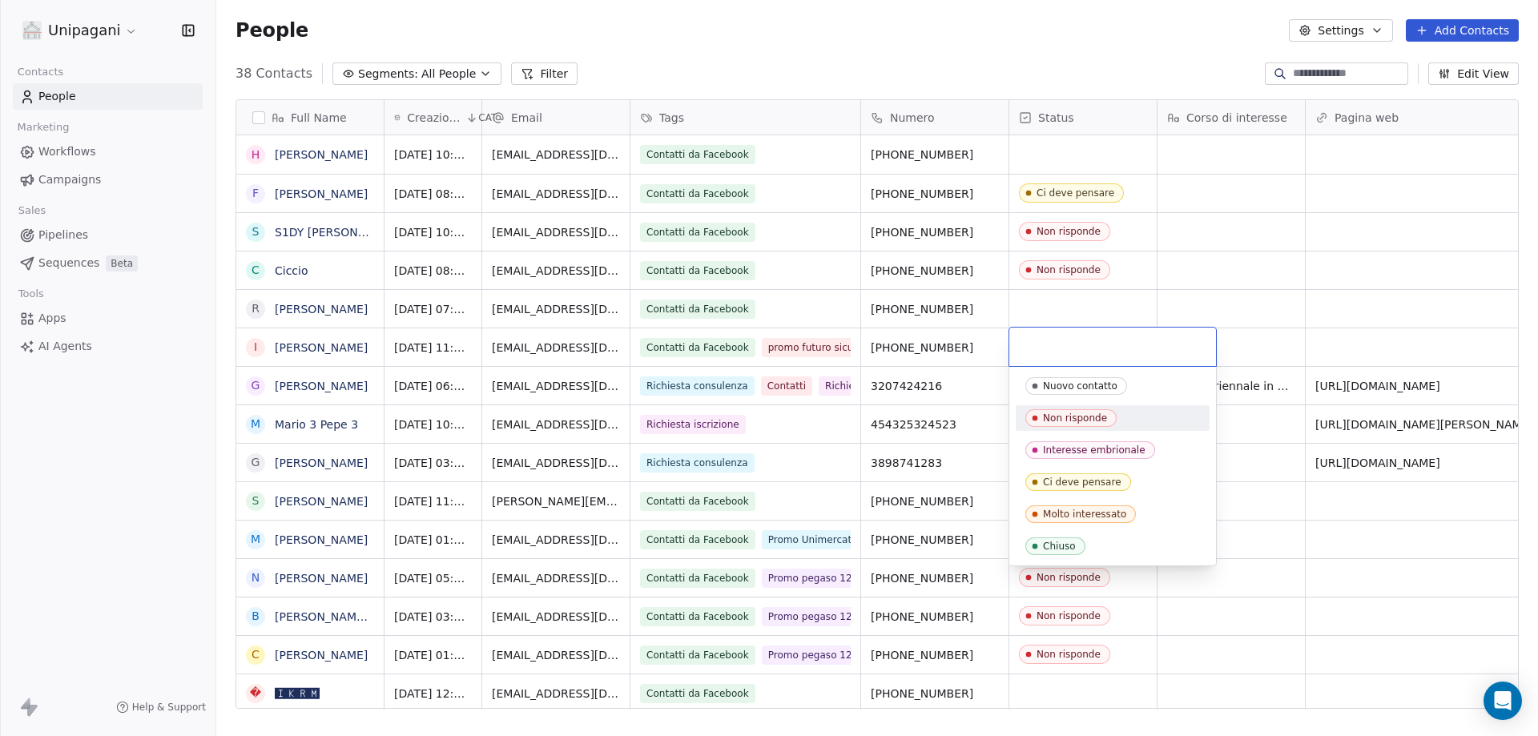
click at [1088, 417] on div "Non risponde" at bounding box center [1075, 417] width 64 height 11
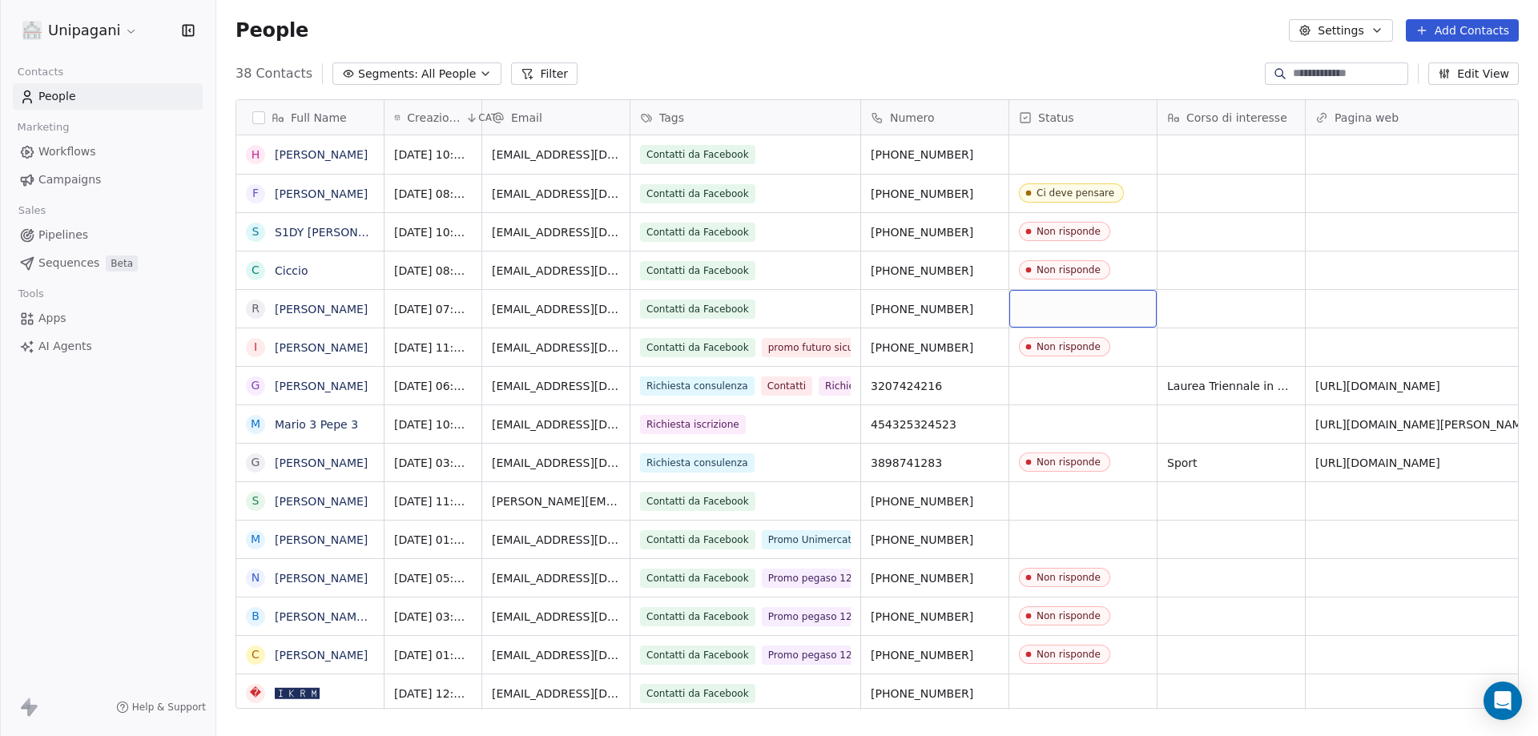
click at [1054, 316] on div "grid" at bounding box center [1082, 309] width 147 height 38
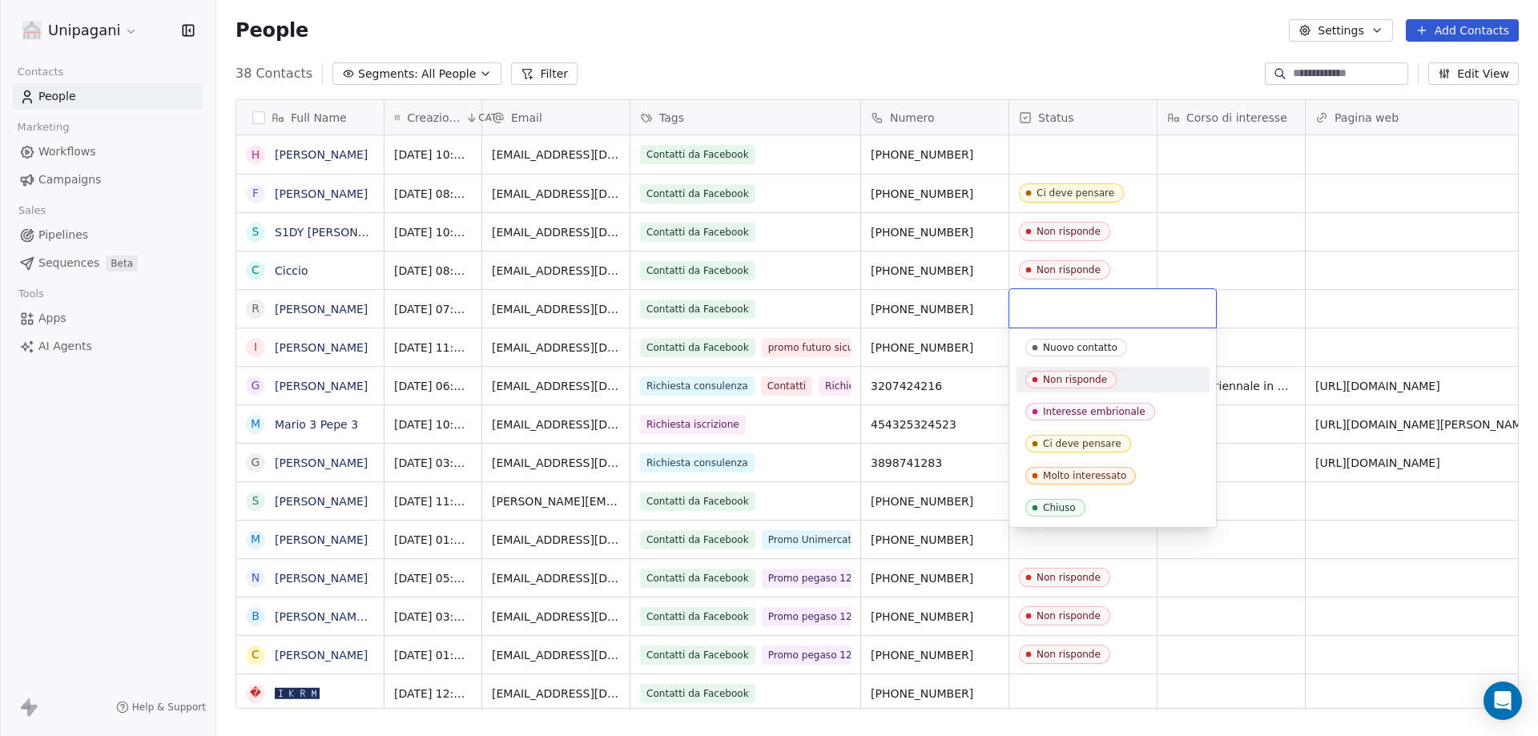
click at [1096, 384] on div "Non risponde" at bounding box center [1075, 379] width 64 height 11
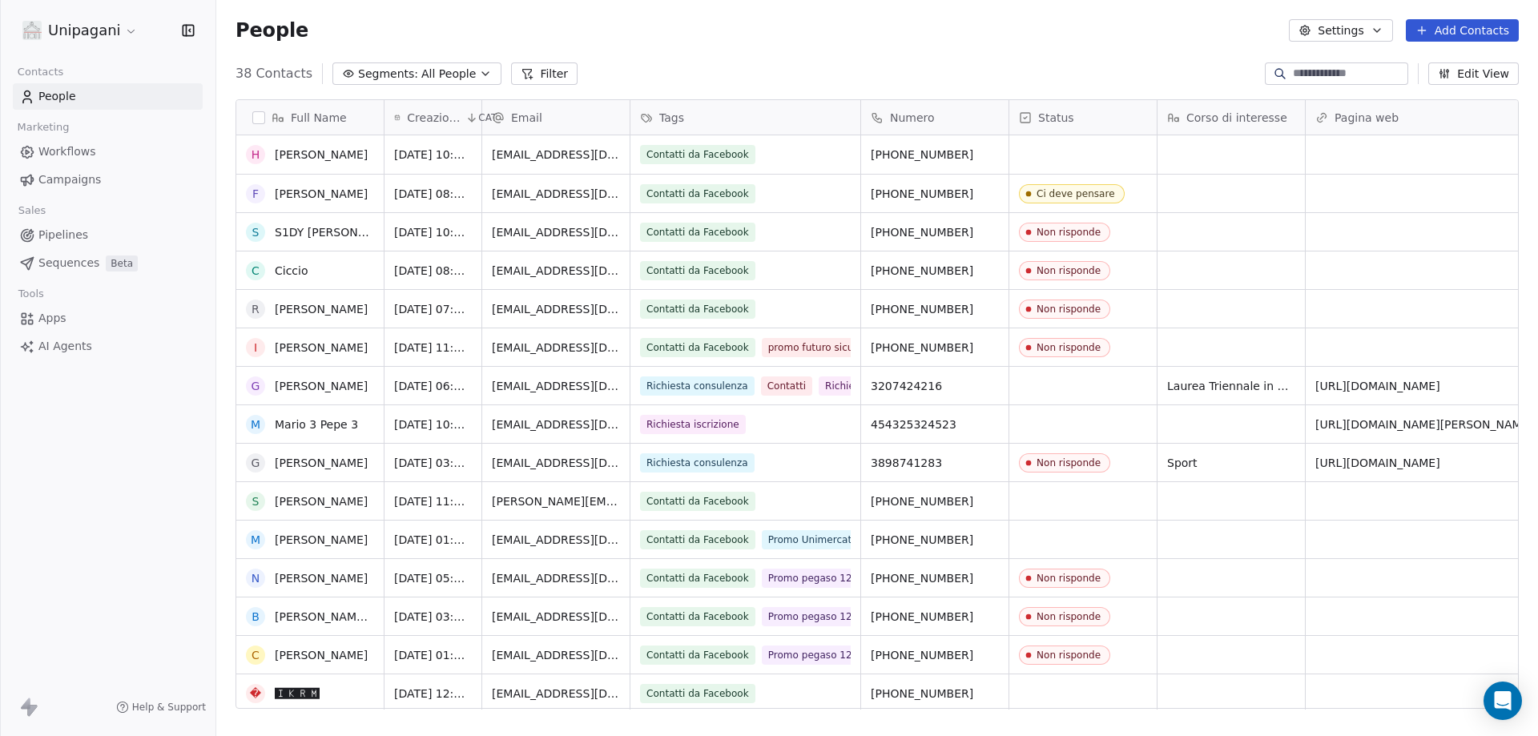
scroll to position [0, 0]
